Goal: Contribute content: Add original content to the website for others to see

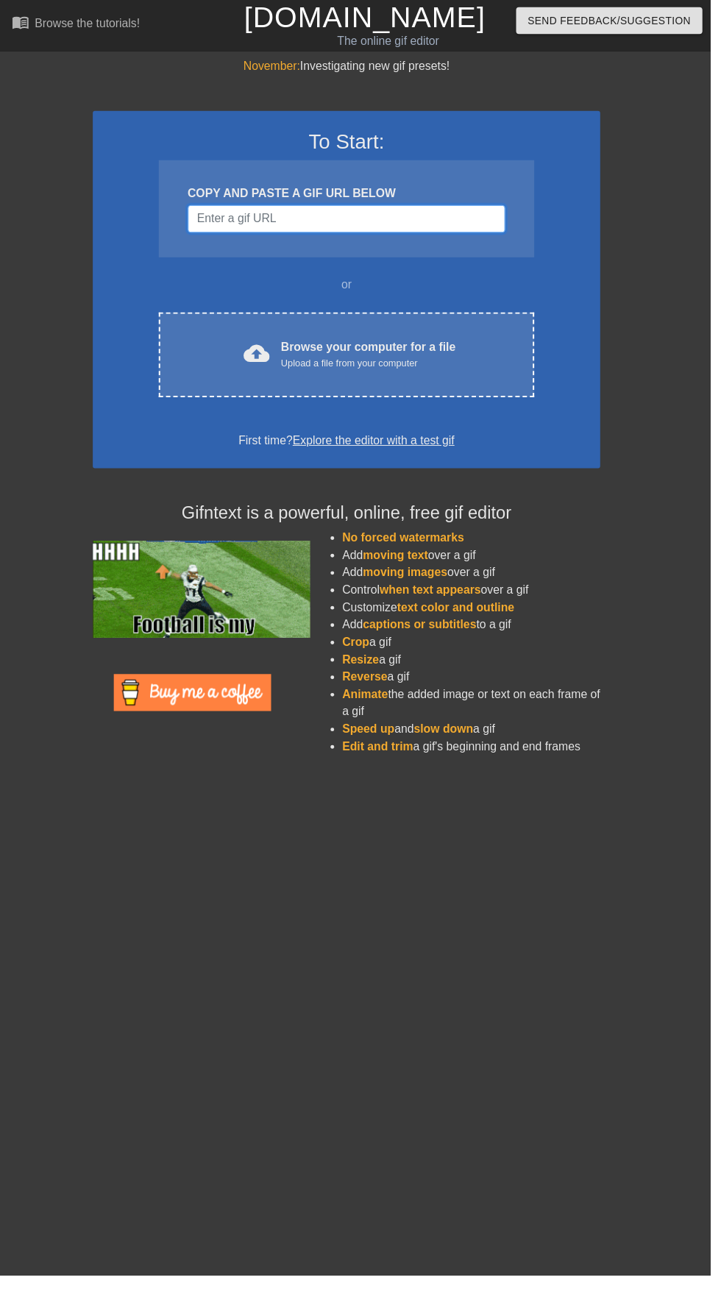
click at [443, 226] on input "Username" at bounding box center [351, 222] width 322 height 28
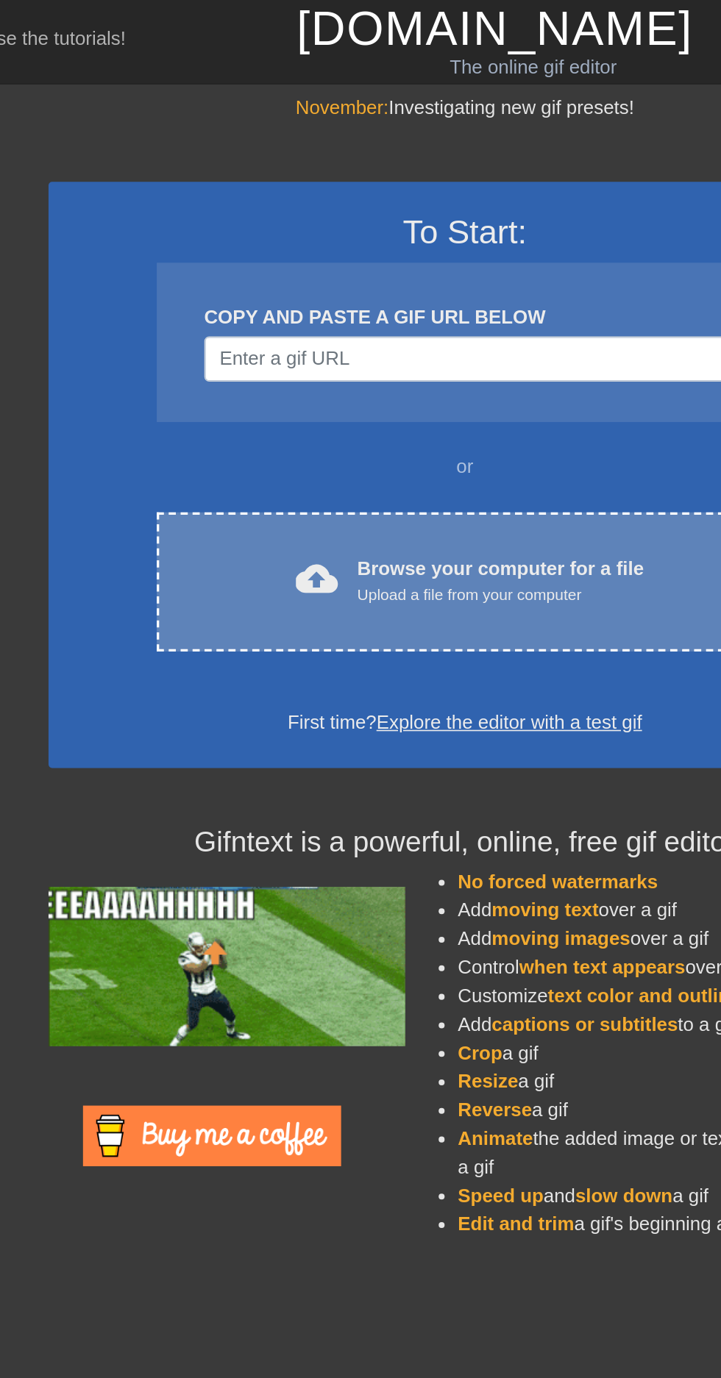
click at [368, 349] on div "Browse your computer for a file Upload a file from your computer" at bounding box center [373, 359] width 177 height 32
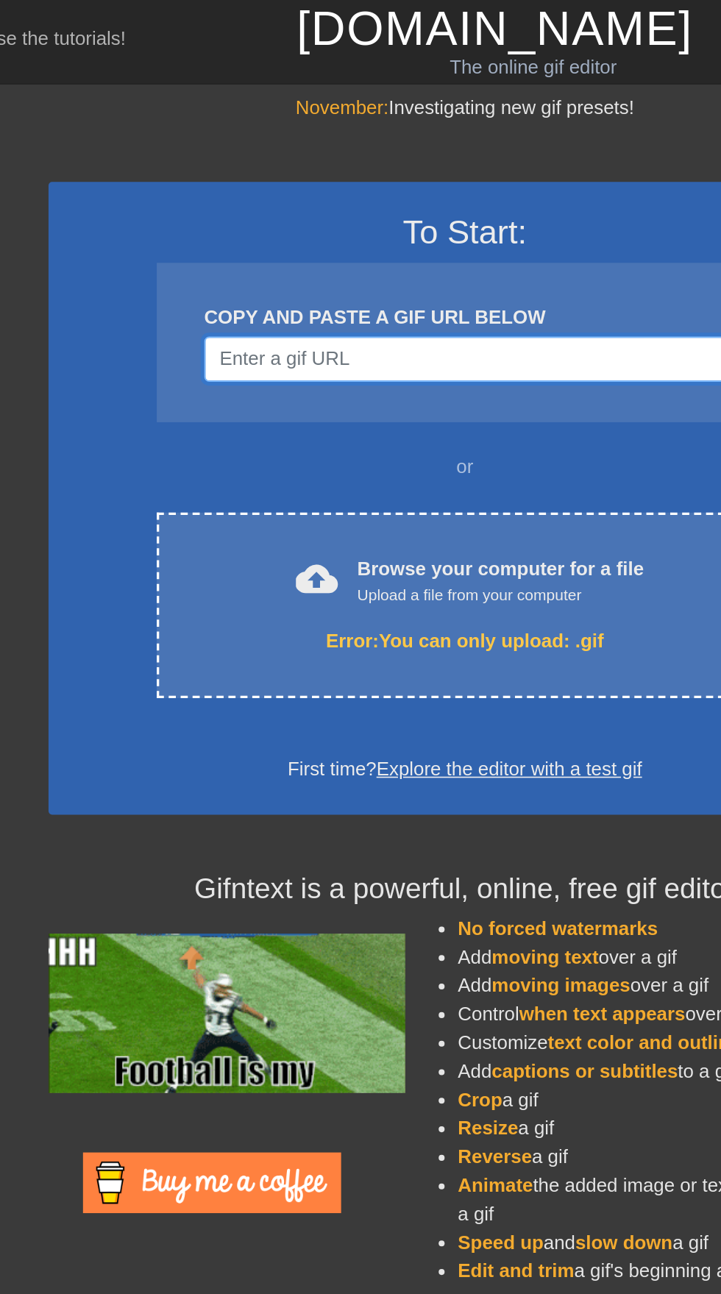
click at [406, 227] on input "Username" at bounding box center [351, 222] width 322 height 28
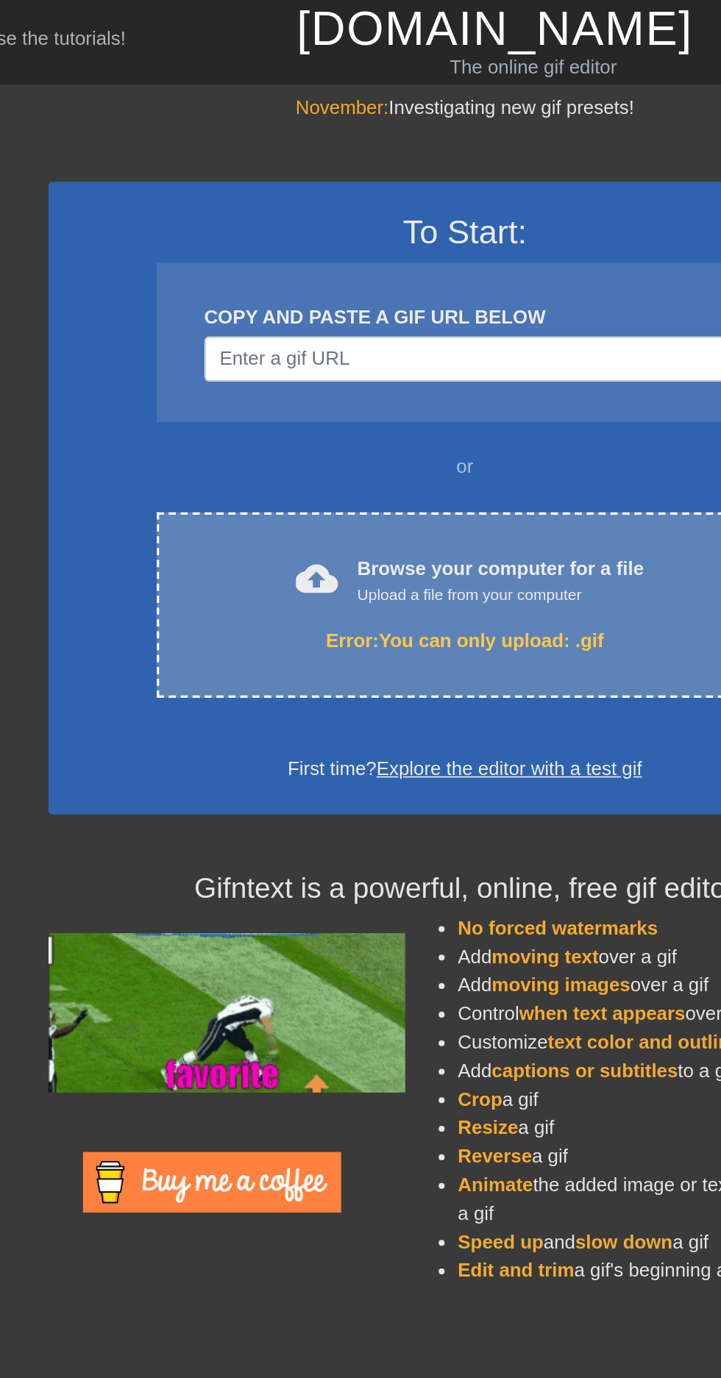
click at [443, 336] on div "cloud_upload Browse your computer for a file Upload a file from your computer E…" at bounding box center [351, 374] width 381 height 115
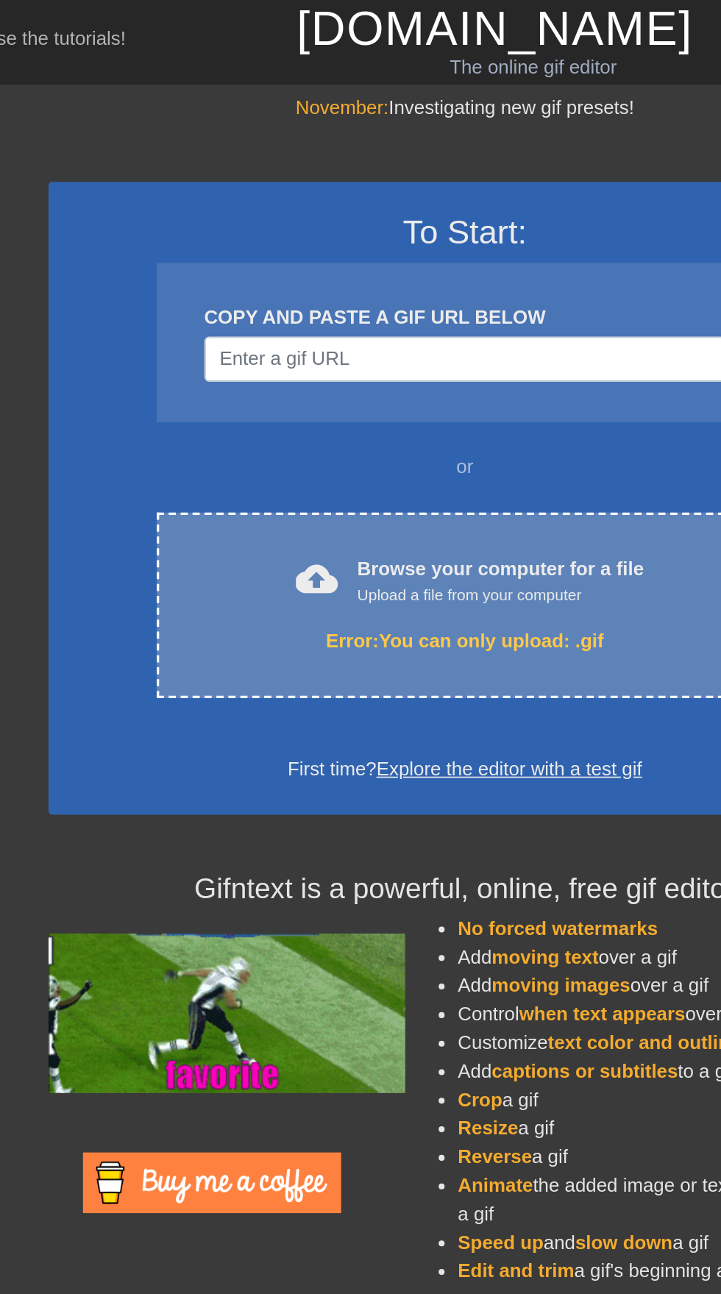
click at [400, 371] on div "Upload a file from your computer" at bounding box center [373, 368] width 177 height 15
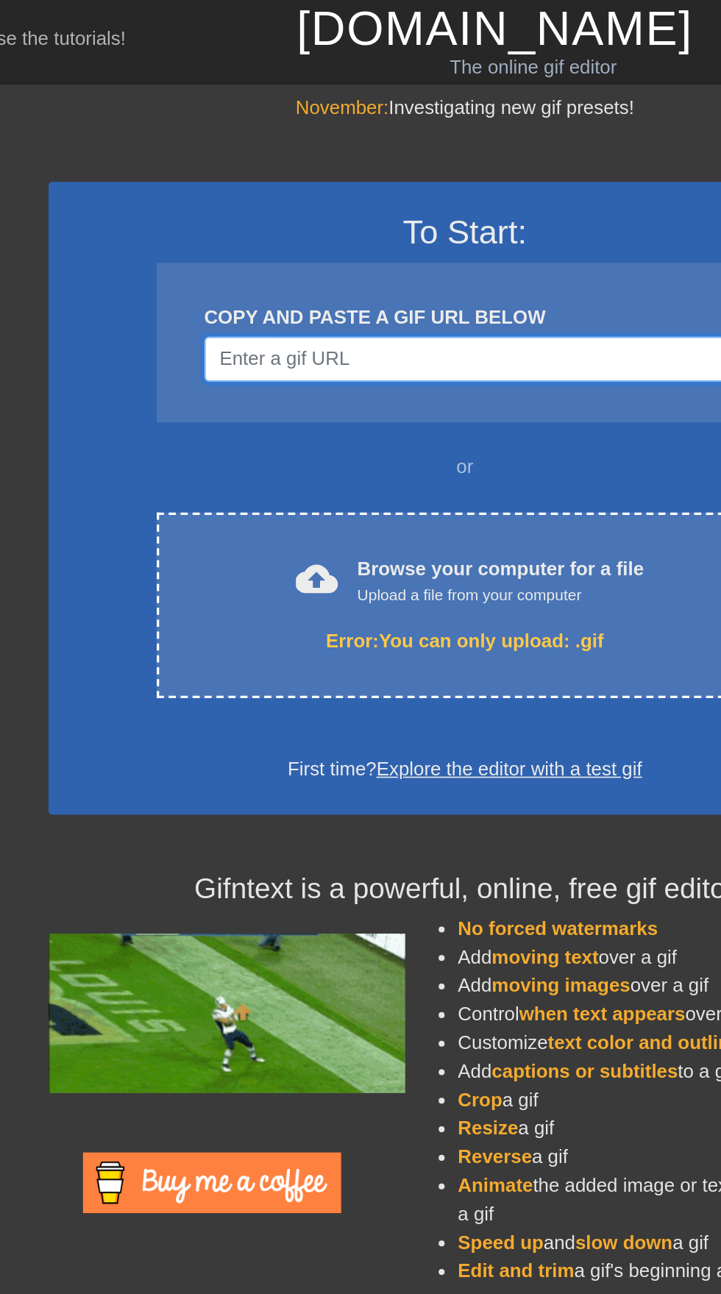
click at [387, 224] on input "Username" at bounding box center [351, 222] width 322 height 28
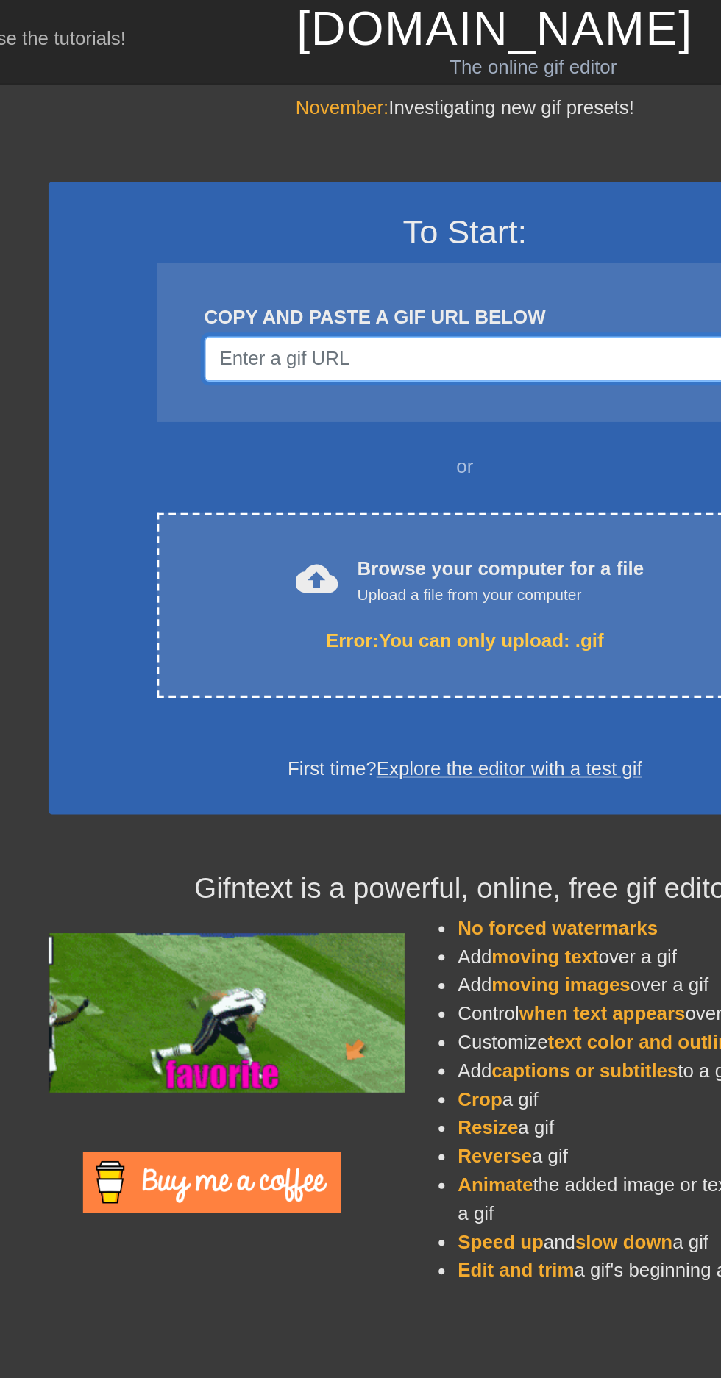
click at [438, 223] on input "Username" at bounding box center [351, 222] width 322 height 28
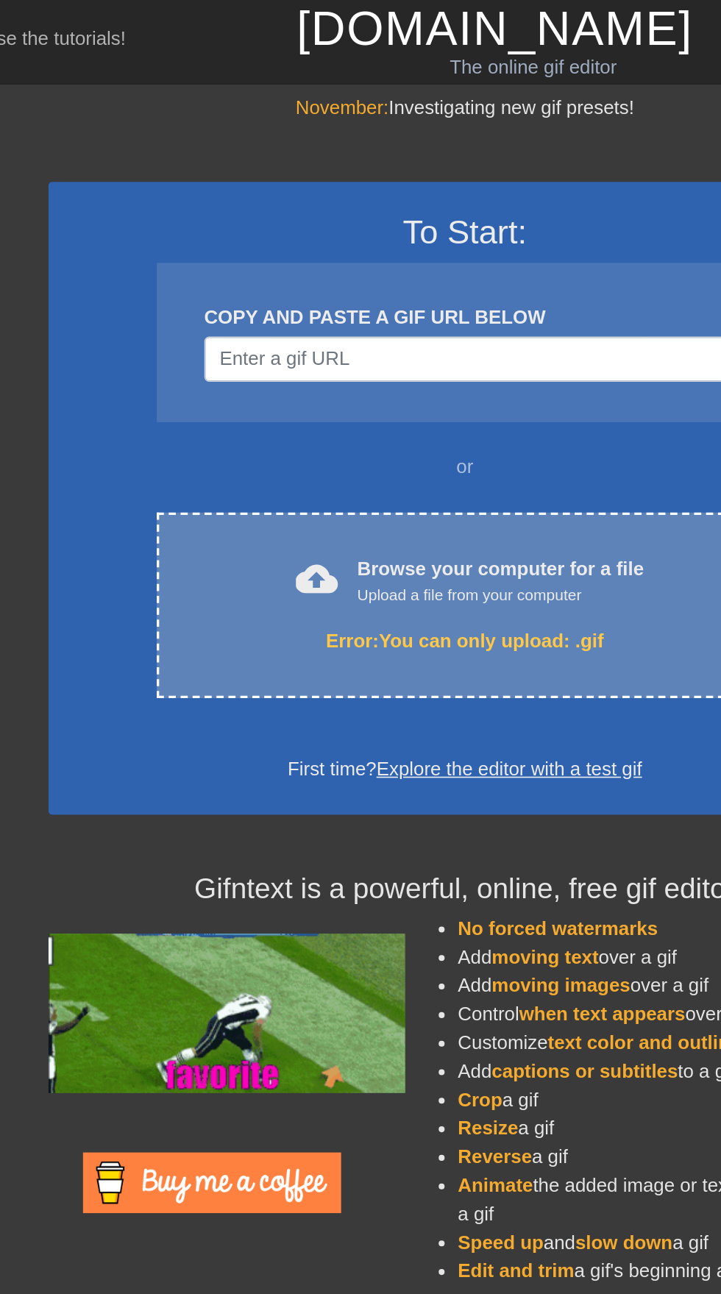
click at [393, 401] on div "Error: You can only upload: .gif" at bounding box center [351, 397] width 319 height 18
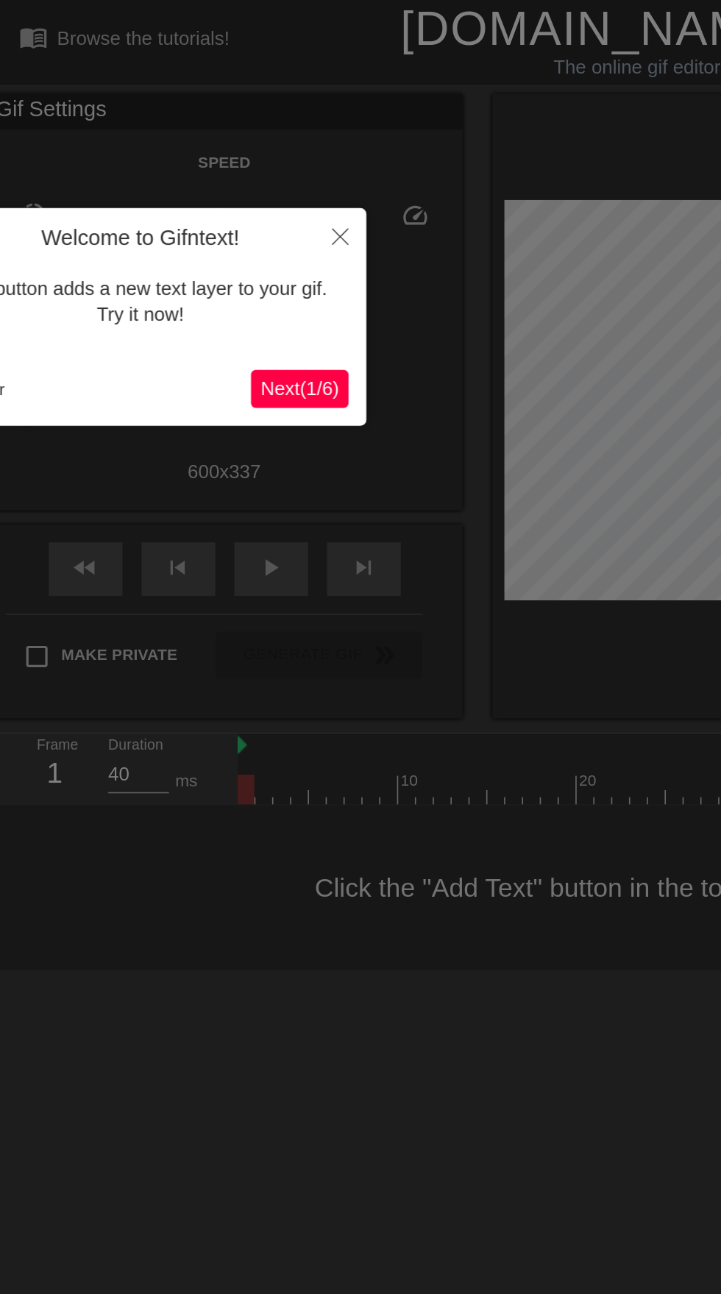
click at [204, 241] on span "Next ( 1 / 6 )" at bounding box center [185, 240] width 49 height 13
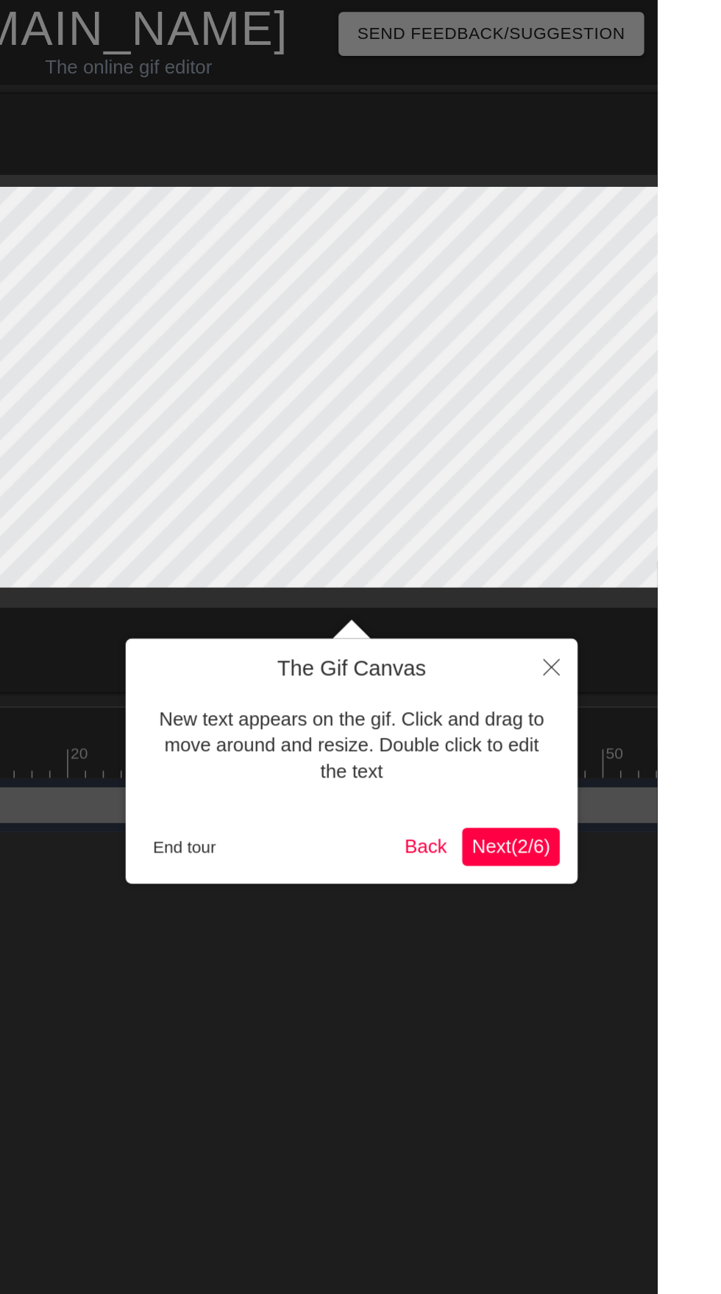
click at [647, 518] on span "Next ( 2 / 6 )" at bounding box center [630, 523] width 49 height 13
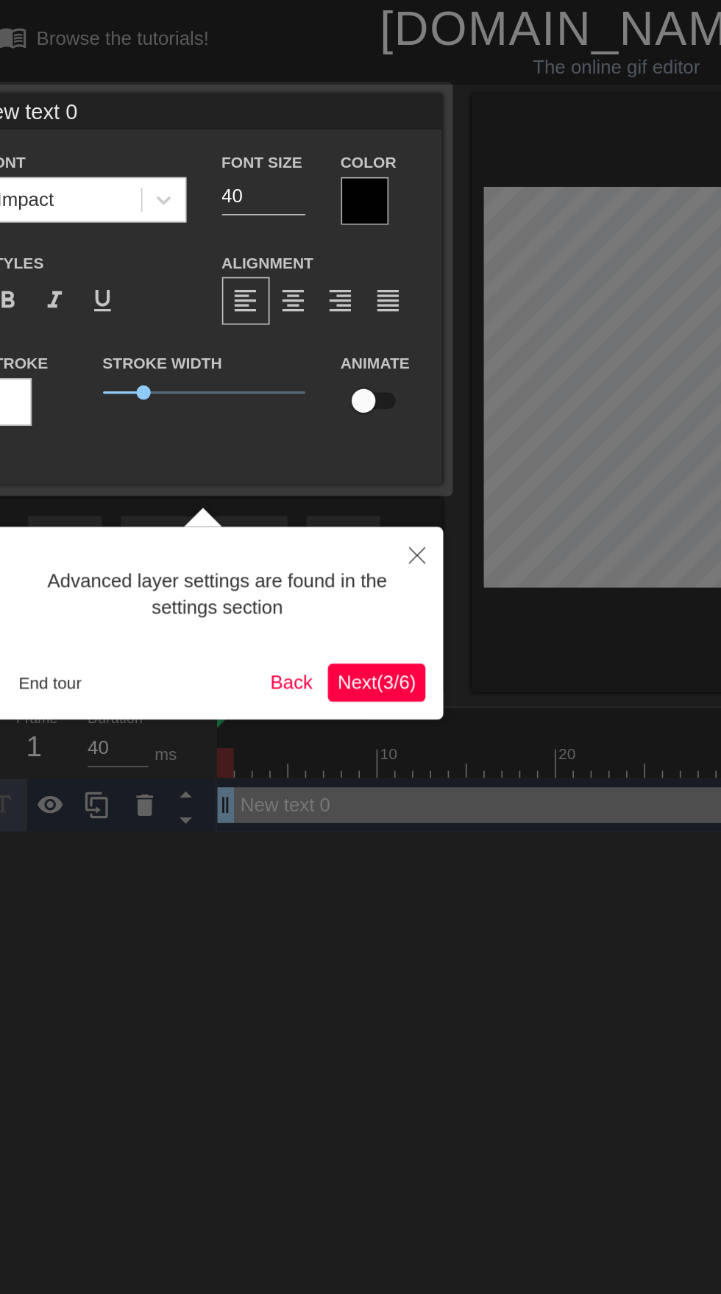
click at [268, 421] on span "Next ( 3 / 6 )" at bounding box center [245, 422] width 49 height 13
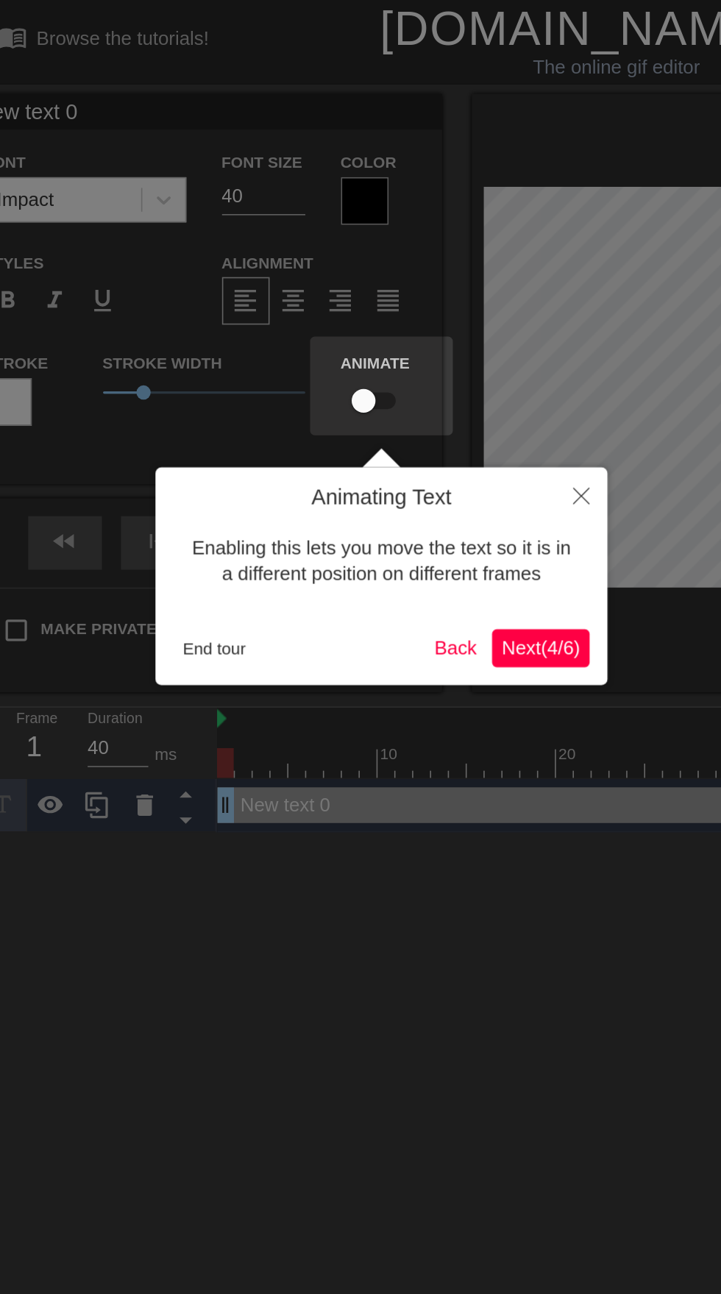
click at [365, 407] on span "Next ( 4 / 6 )" at bounding box center [347, 400] width 49 height 13
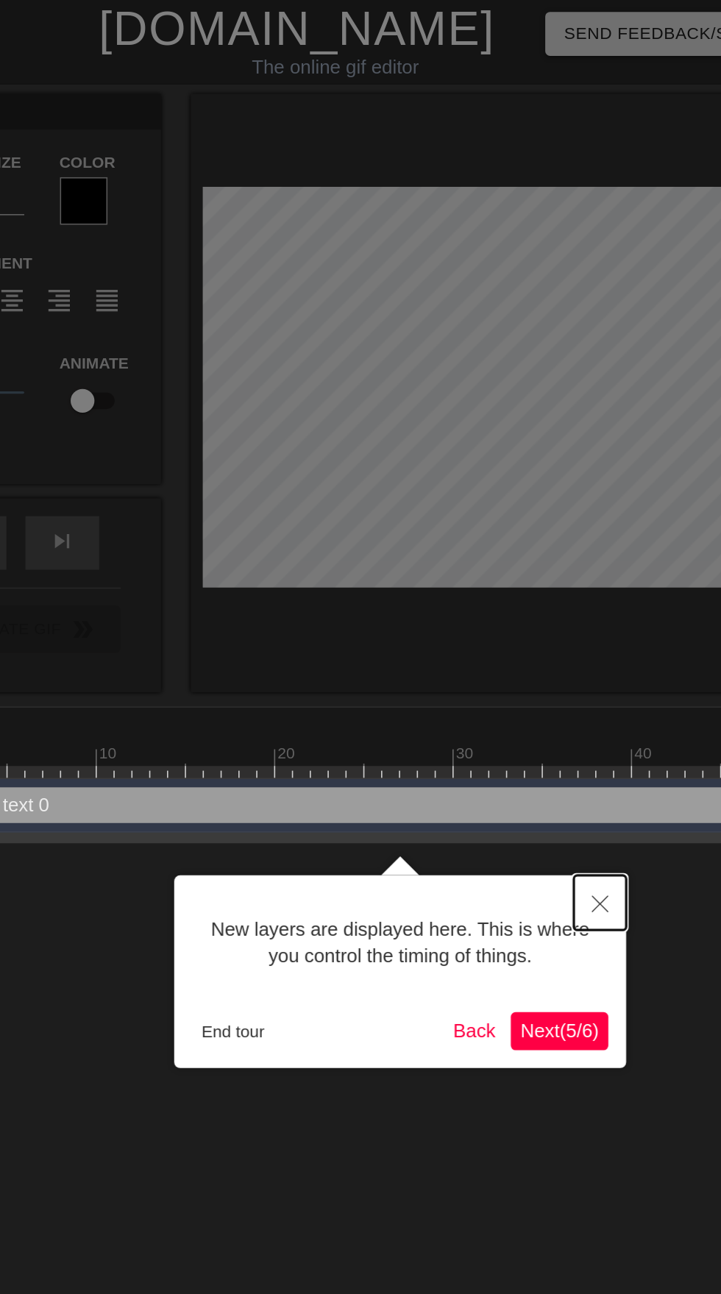
click at [546, 546] on button "Close" at bounding box center [557, 558] width 32 height 34
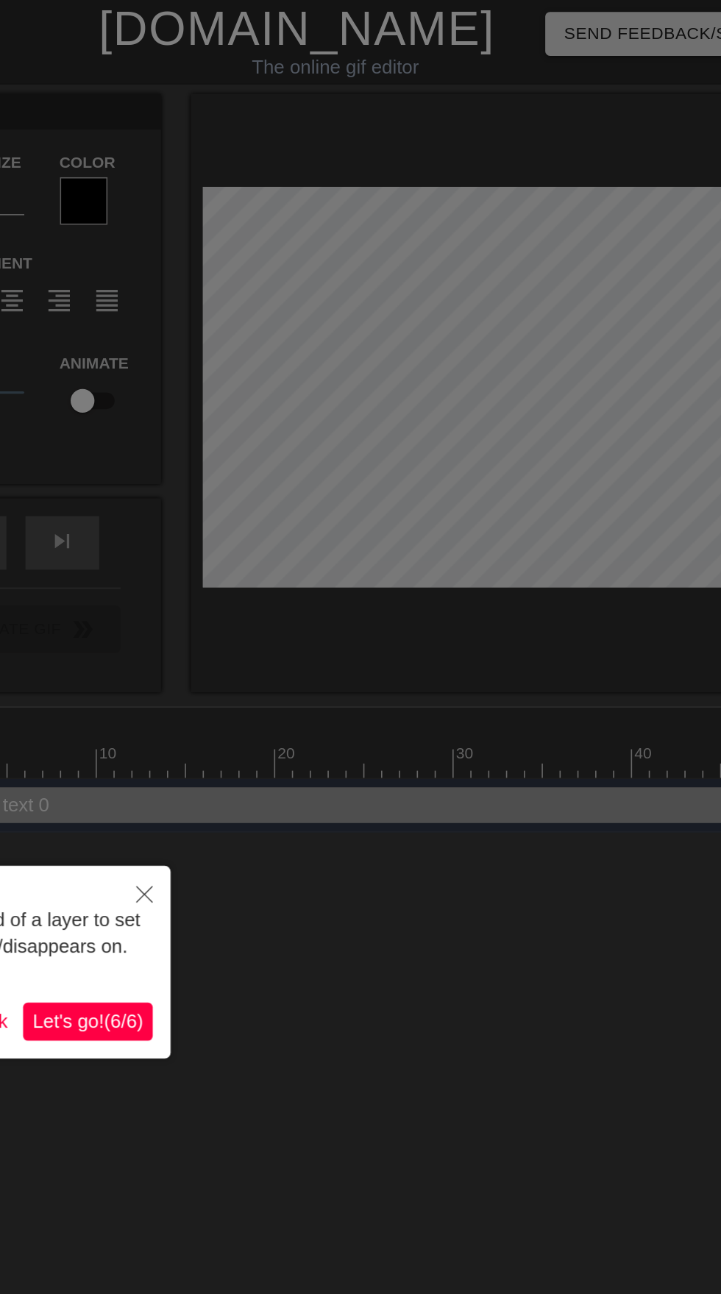
click at [529, 646] on div at bounding box center [360, 1088] width 721 height 2177
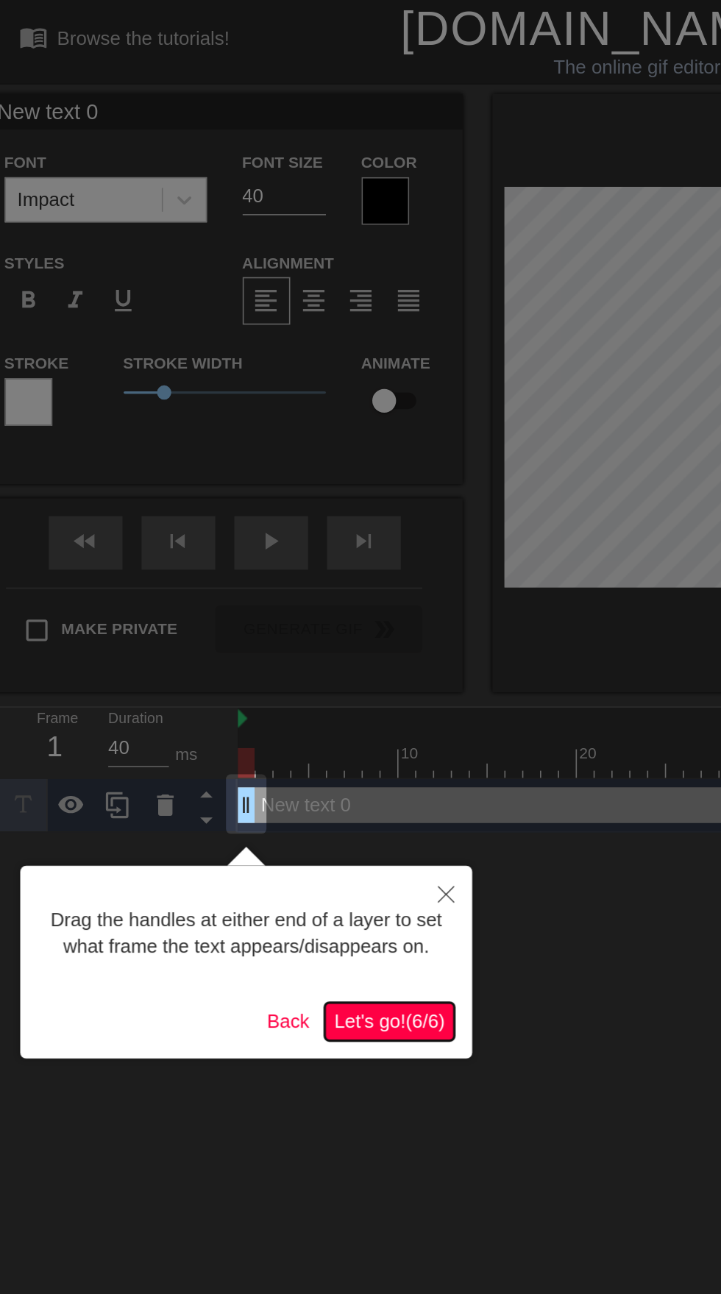
click at [273, 630] on span "Let's go! ( 6 / 6 )" at bounding box center [241, 631] width 68 height 13
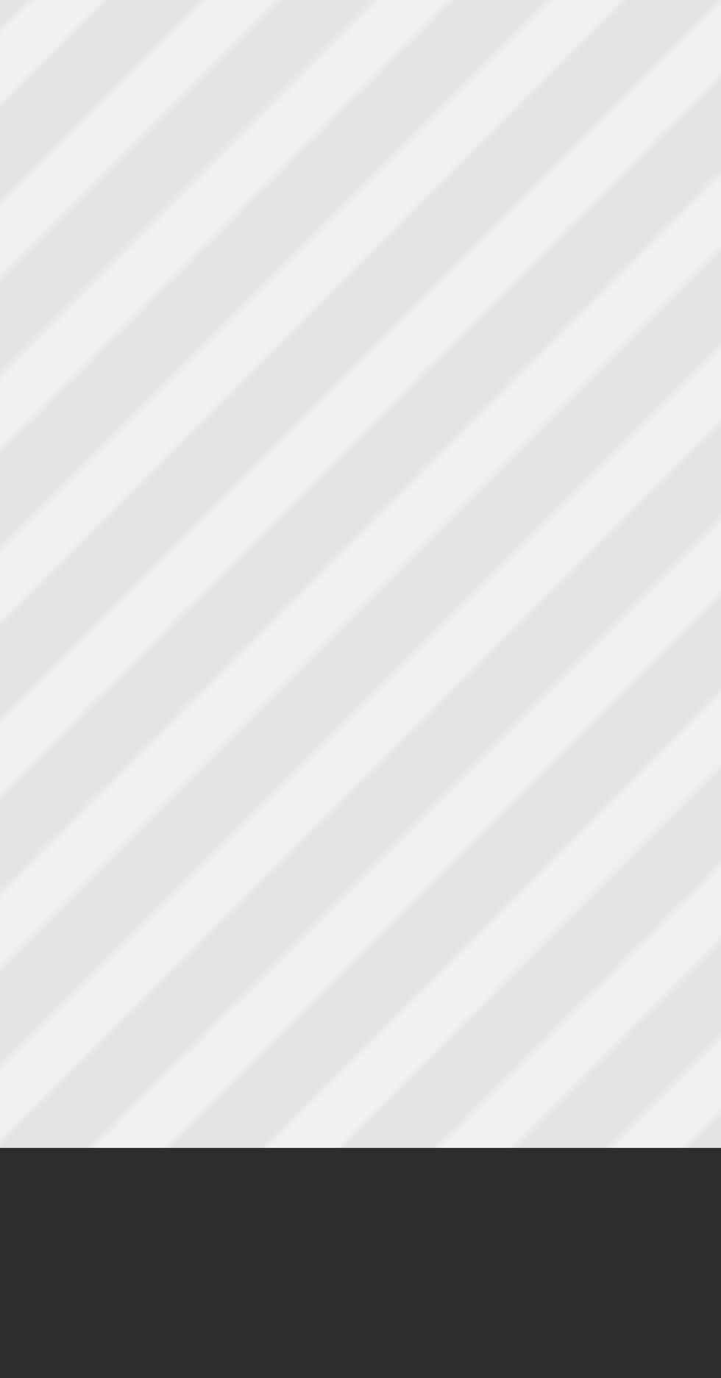
scroll to position [0, 1]
